Goal: Check status: Check status

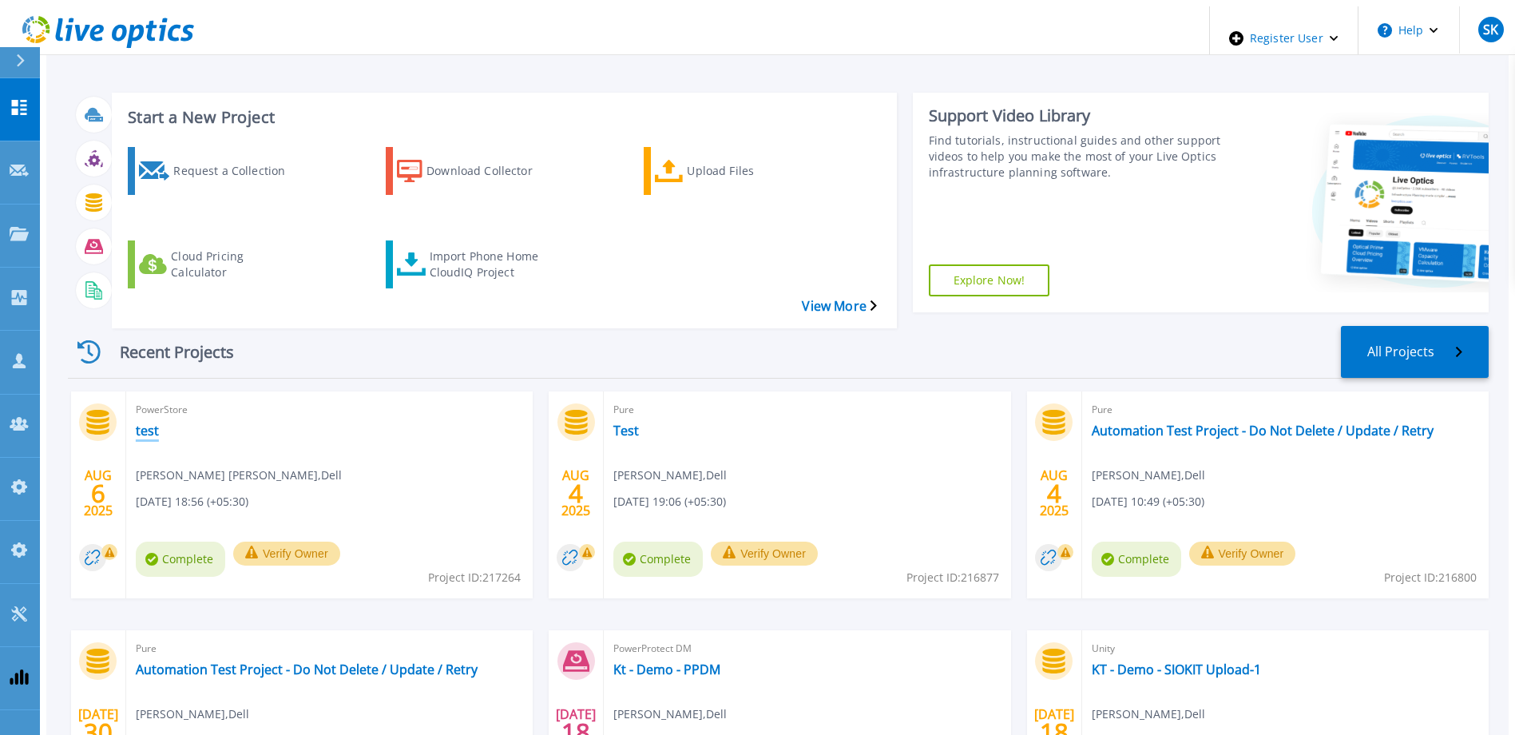
drag, startPoint x: 122, startPoint y: 388, endPoint x: 137, endPoint y: 388, distance: 15.2
click at [136, 422] on link "test" at bounding box center [147, 430] width 23 height 16
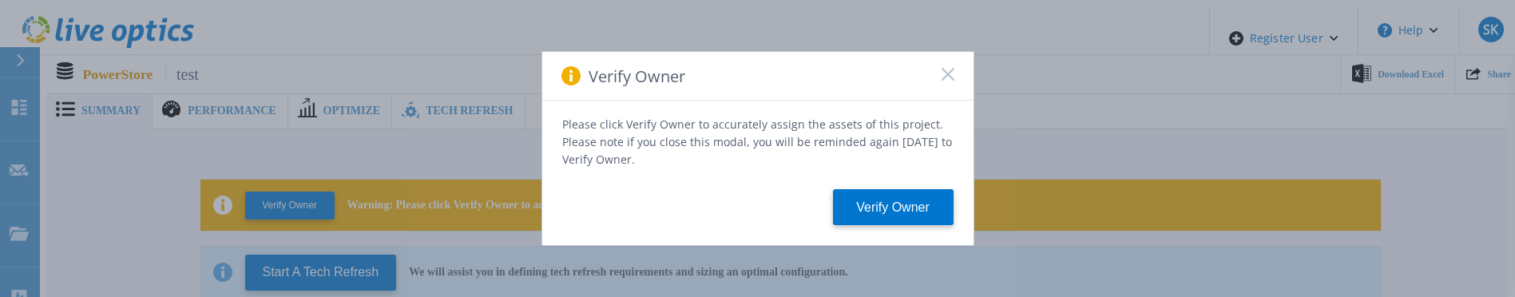
click at [953, 80] on div "Verify Owner" at bounding box center [757, 76] width 431 height 49
click at [945, 73] on icon at bounding box center [947, 74] width 13 height 13
